Goal: Information Seeking & Learning: Learn about a topic

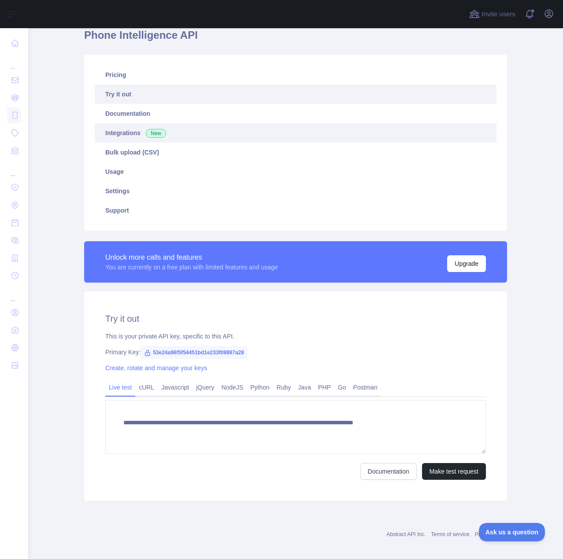
scroll to position [46, 0]
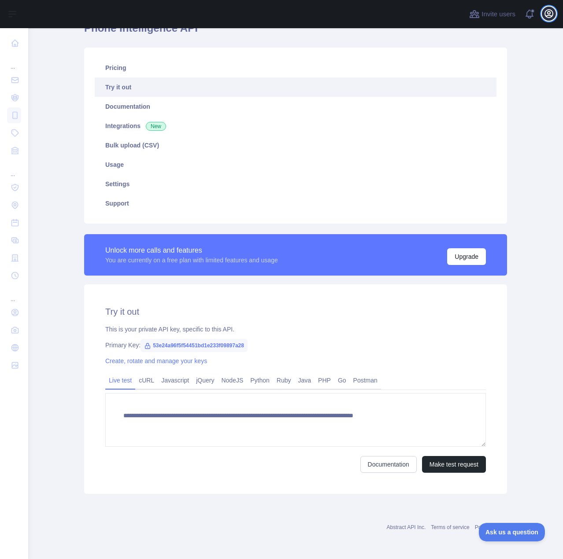
click at [542, 14] on button "Open user menu" at bounding box center [549, 14] width 14 height 14
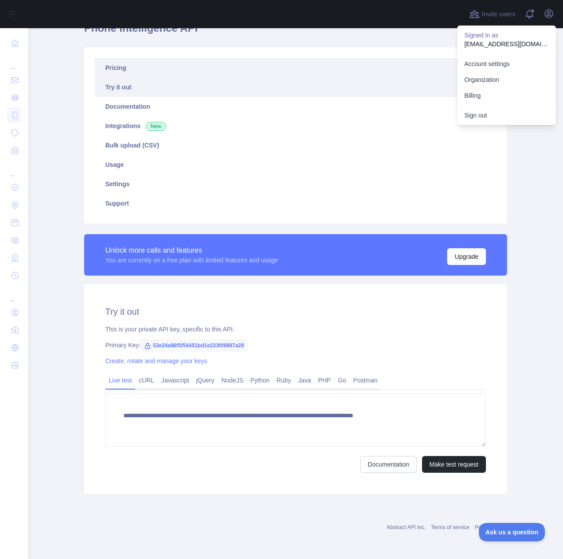
click at [121, 67] on link "Pricing" at bounding box center [296, 67] width 402 height 19
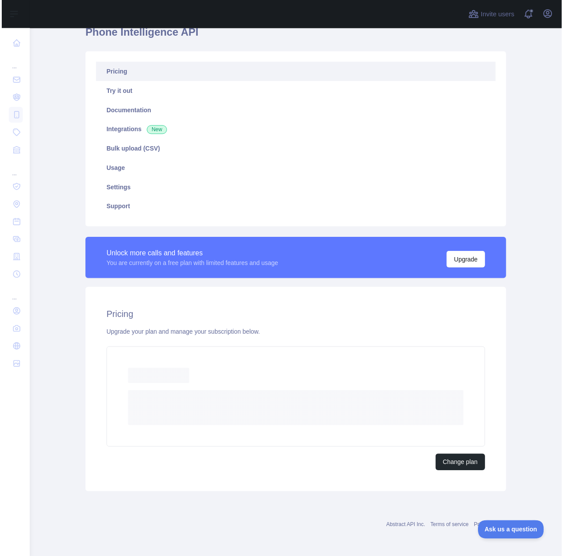
scroll to position [18, 0]
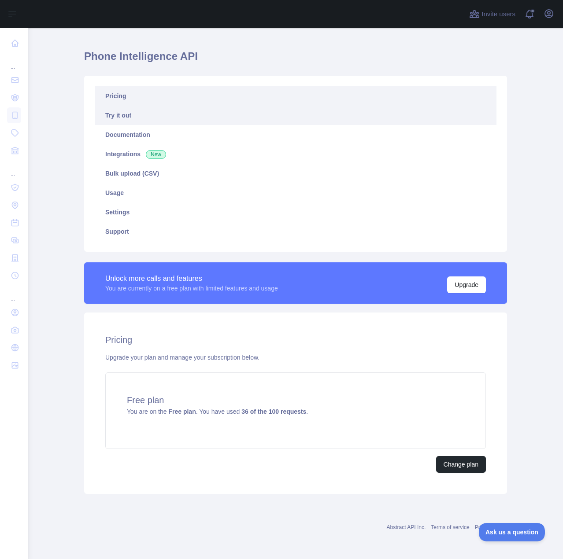
click at [132, 124] on link "Try it out" at bounding box center [296, 115] width 402 height 19
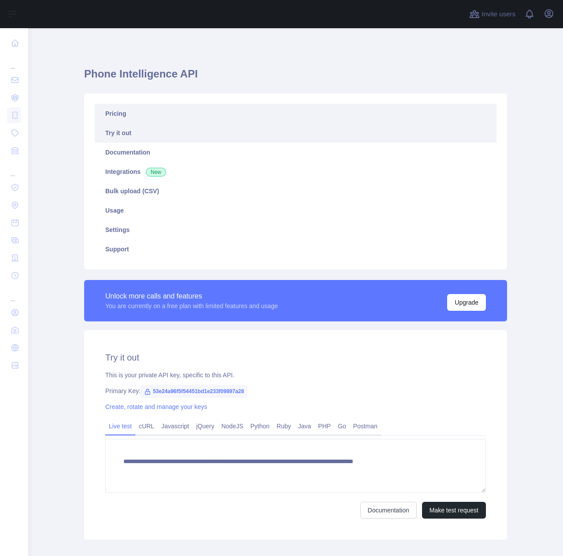
drag, startPoint x: 0, startPoint y: 0, endPoint x: 105, endPoint y: 120, distance: 159.1
click at [105, 120] on link "Pricing" at bounding box center [296, 113] width 402 height 19
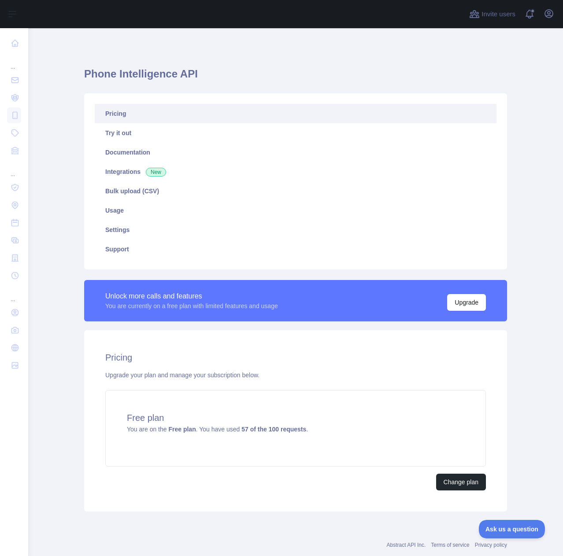
click at [158, 45] on div "Phone Intelligence API Pricing Try it out Documentation Integrations New Bulk u…" at bounding box center [295, 302] width 451 height 549
